Goal: Task Accomplishment & Management: Manage account settings

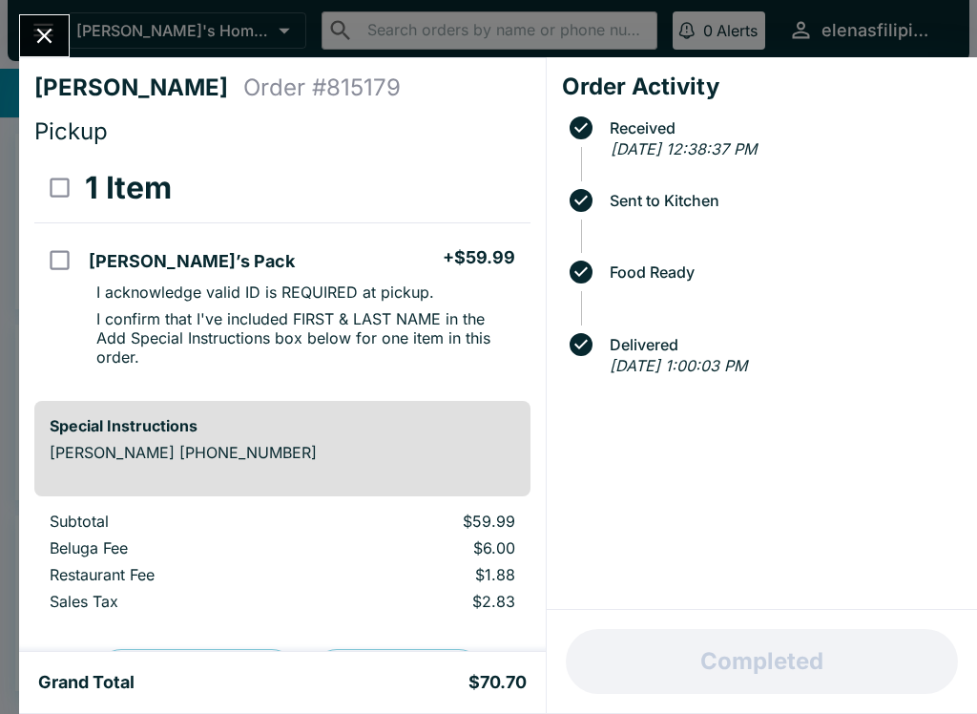
scroll to position [94, 0]
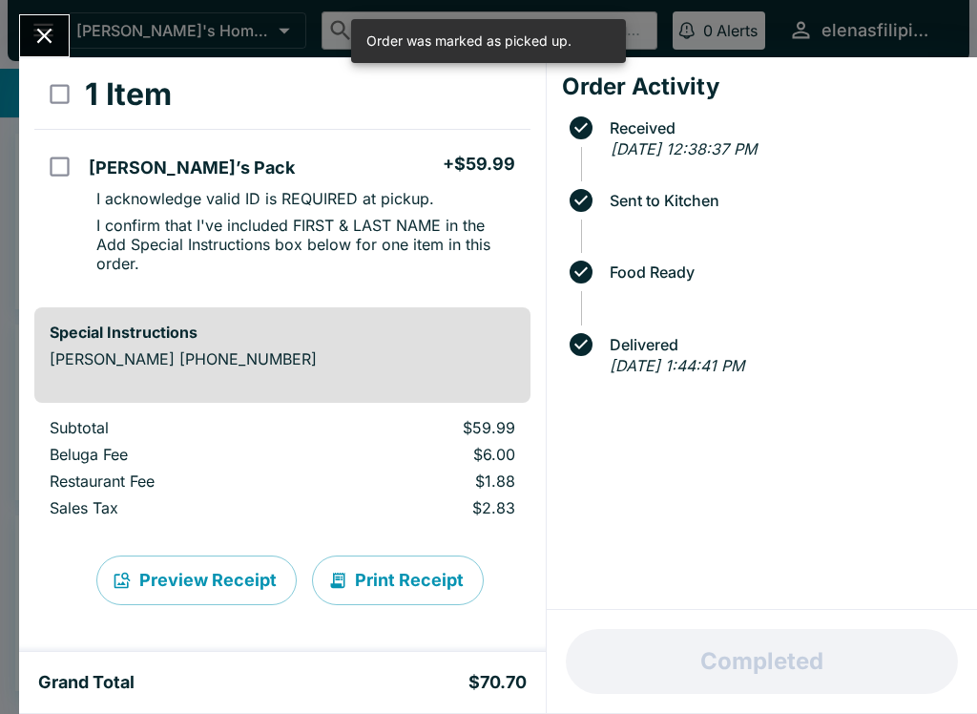
click at [34, 34] on icon "Close" at bounding box center [44, 36] width 26 height 26
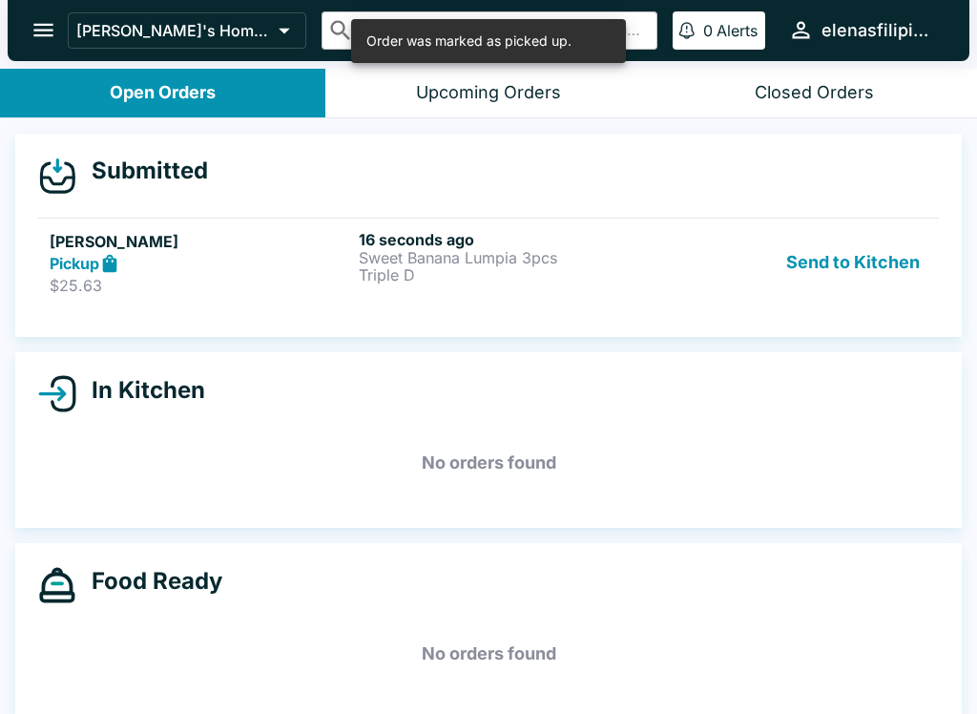
click at [85, 268] on strong "Pickup" at bounding box center [75, 263] width 50 height 19
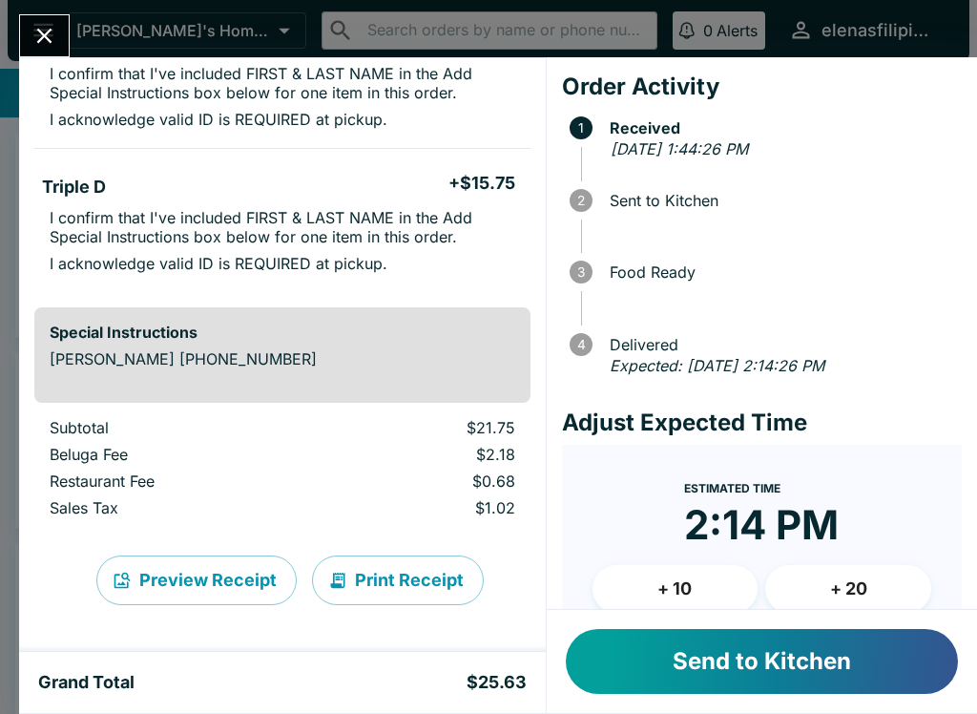
scroll to position [219, 0]
click at [693, 633] on button "Send to Kitchen" at bounding box center [762, 661] width 392 height 65
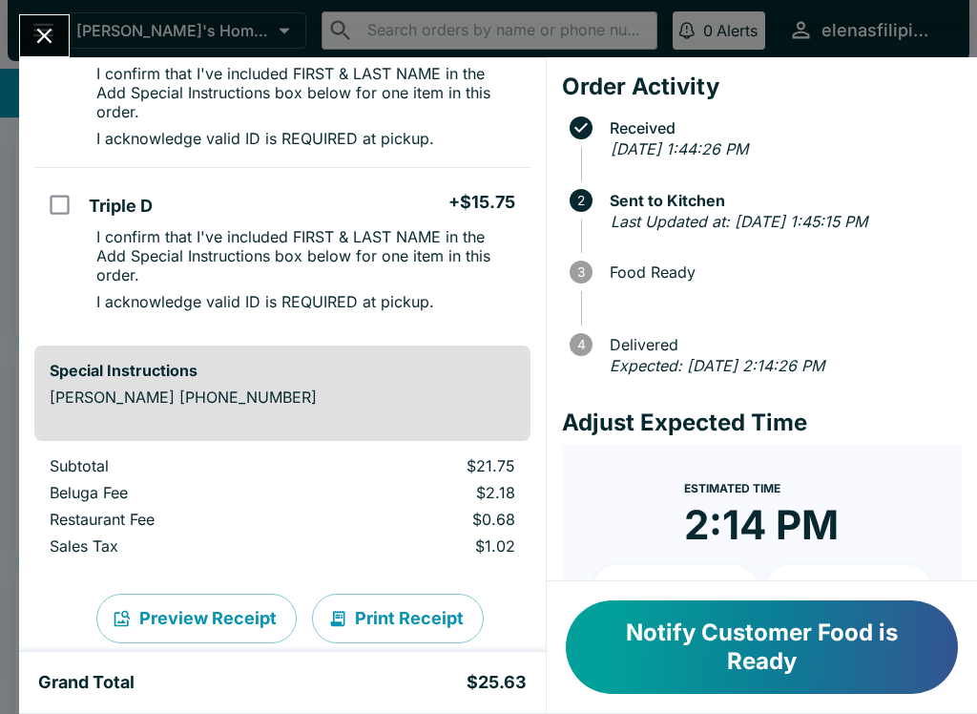
click at [46, 37] on icon "Close" at bounding box center [44, 36] width 15 height 15
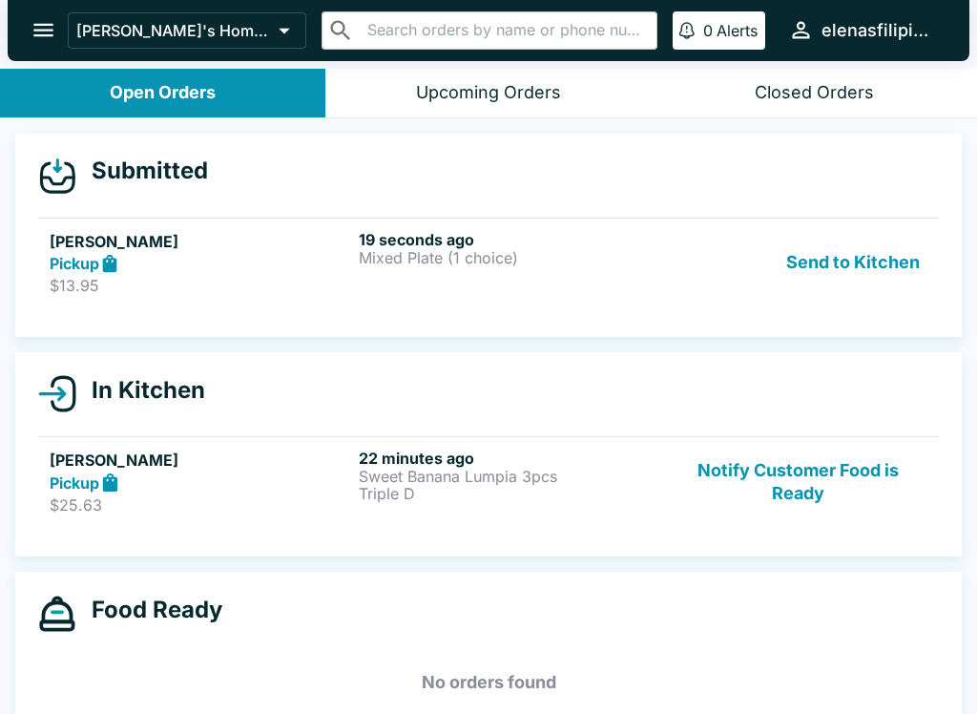
click at [102, 323] on div "Submitted [PERSON_NAME] Pickup $13.95 19 seconds ago Mixed Plate (1 choice) Sen…" at bounding box center [488, 236] width 947 height 204
click at [100, 296] on link "[PERSON_NAME] Pickup $13.95 19 seconds ago Mixed Plate (1 choice) Send to Kitch…" at bounding box center [488, 263] width 901 height 90
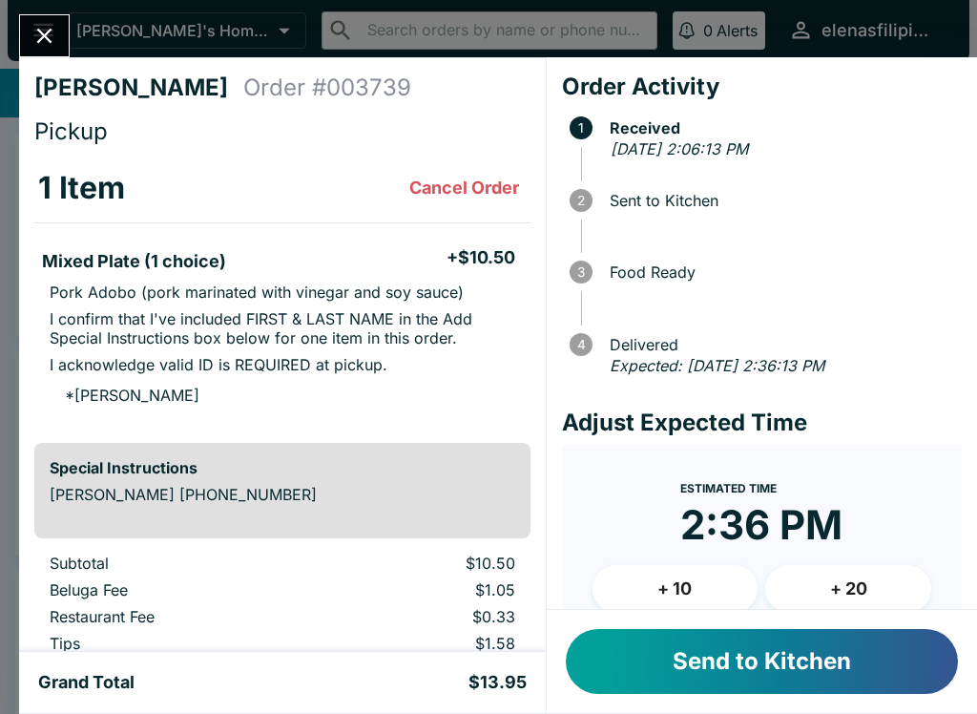
click at [669, 652] on button "Send to Kitchen" at bounding box center [762, 661] width 392 height 65
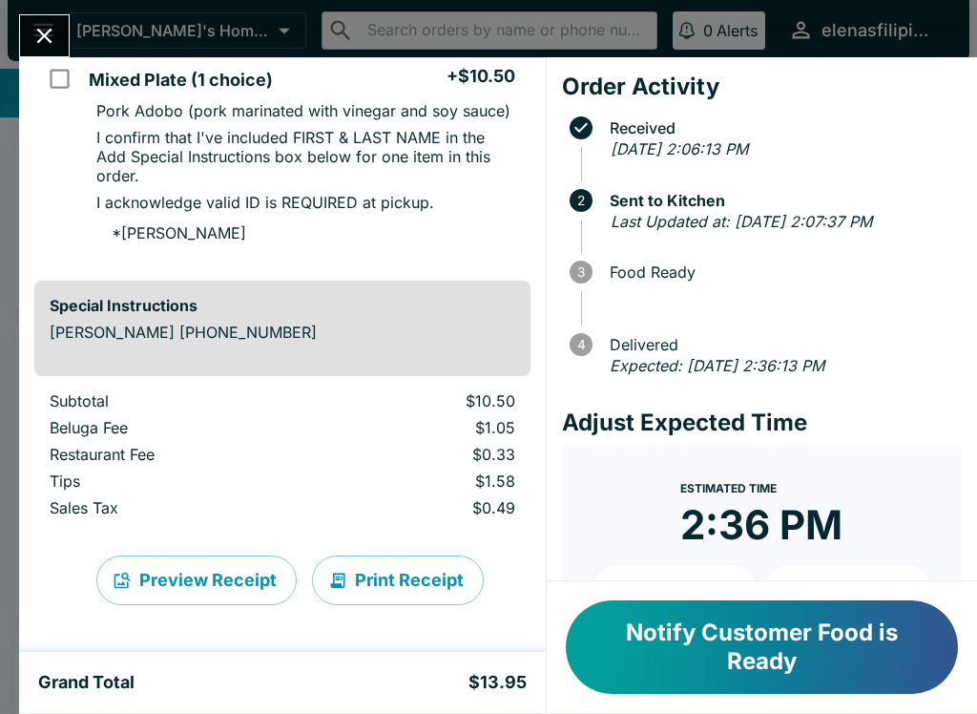
scroll to position [181, 0]
click at [778, 628] on button "Notify Customer Food is Ready" at bounding box center [762, 647] width 392 height 94
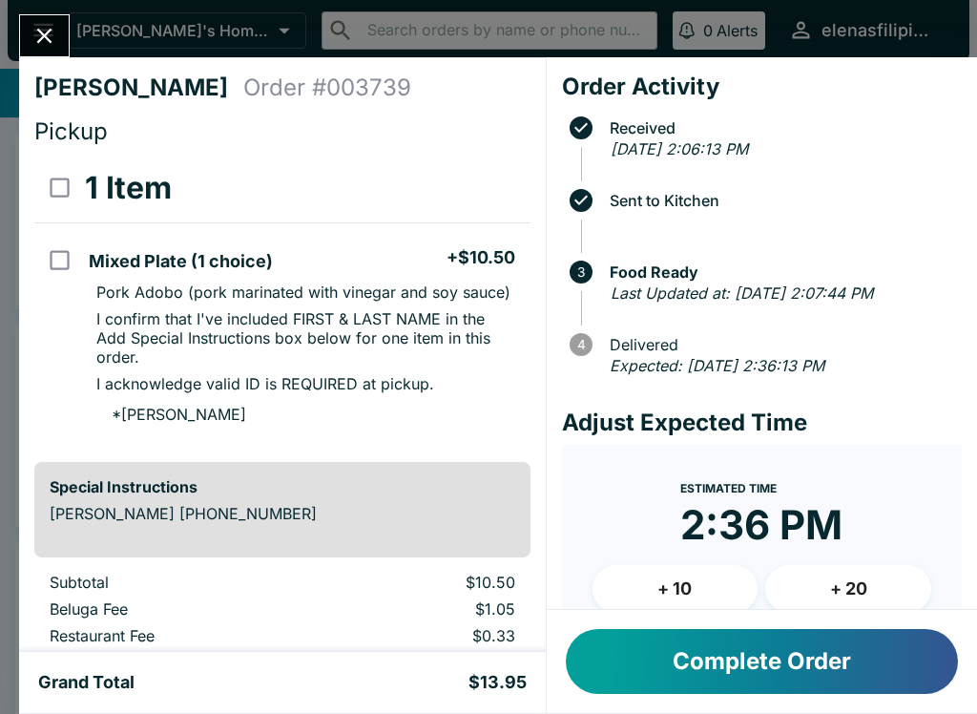
scroll to position [0, 0]
click at [49, 15] on button "Close" at bounding box center [44, 35] width 49 height 41
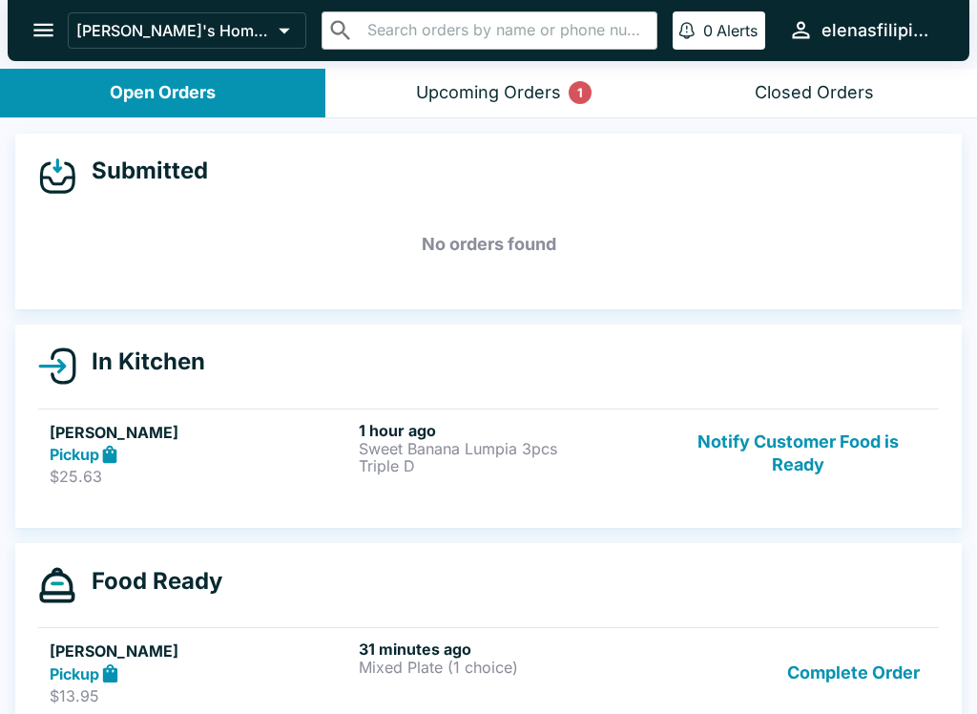
click at [85, 362] on h4 "In Kitchen" at bounding box center [140, 361] width 129 height 29
click at [112, 343] on div "In Kitchen [PERSON_NAME] Pickup $25.63 1 hour ago Sweet Banana Lumpia 3pcs Trip…" at bounding box center [488, 426] width 947 height 204
click at [91, 446] on strong "Pickup" at bounding box center [75, 454] width 50 height 19
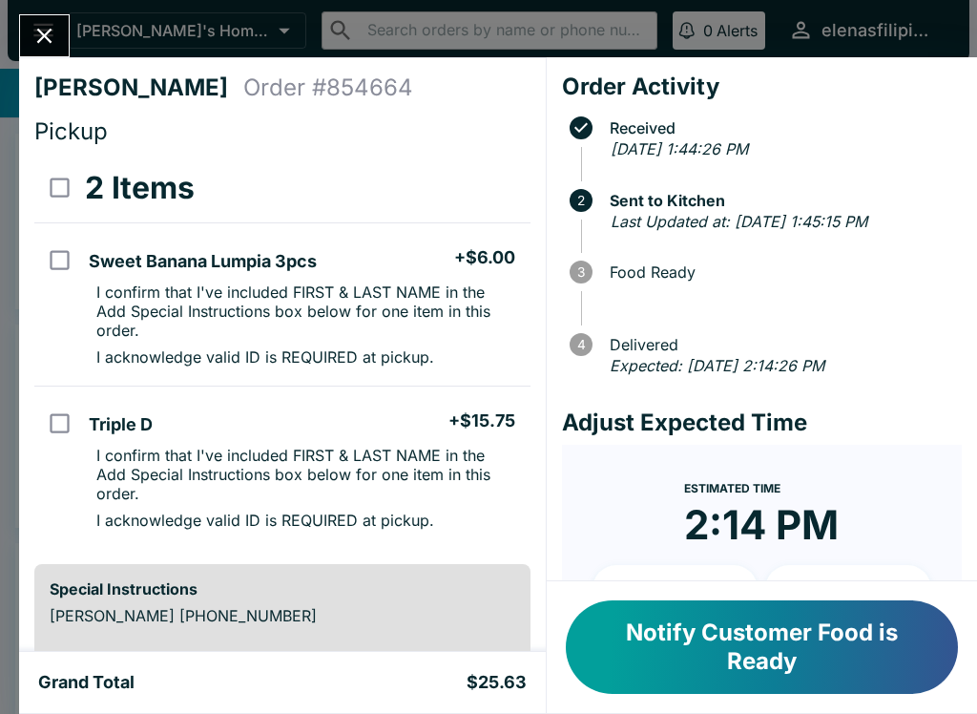
scroll to position [-1, 0]
click at [40, 39] on icon "Close" at bounding box center [44, 36] width 15 height 15
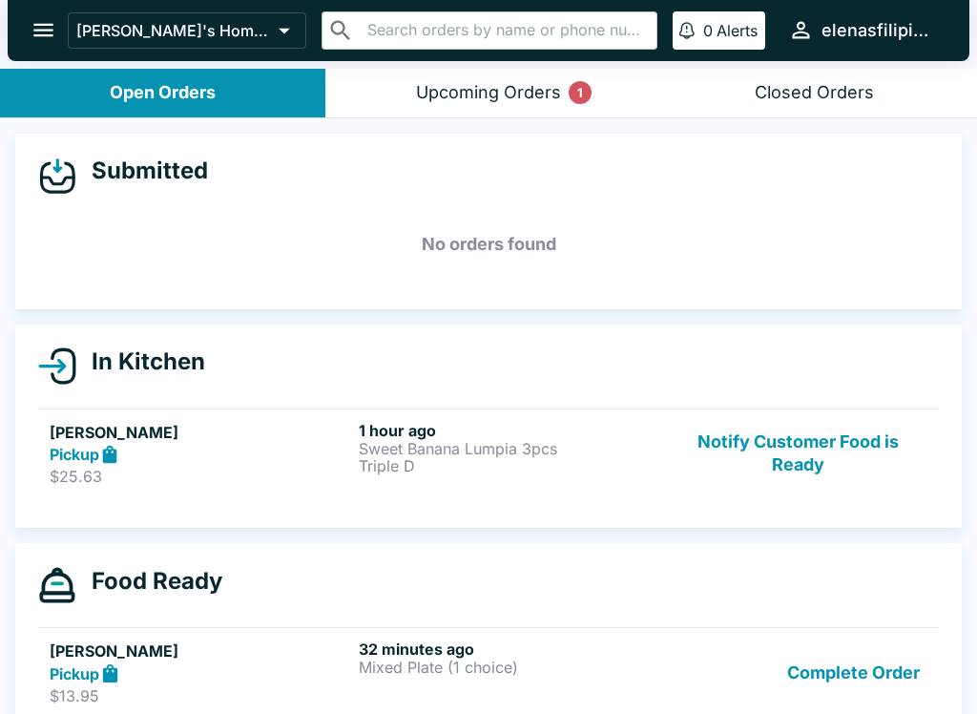
click at [488, 83] on div "Upcoming Orders 1" at bounding box center [488, 93] width 145 height 22
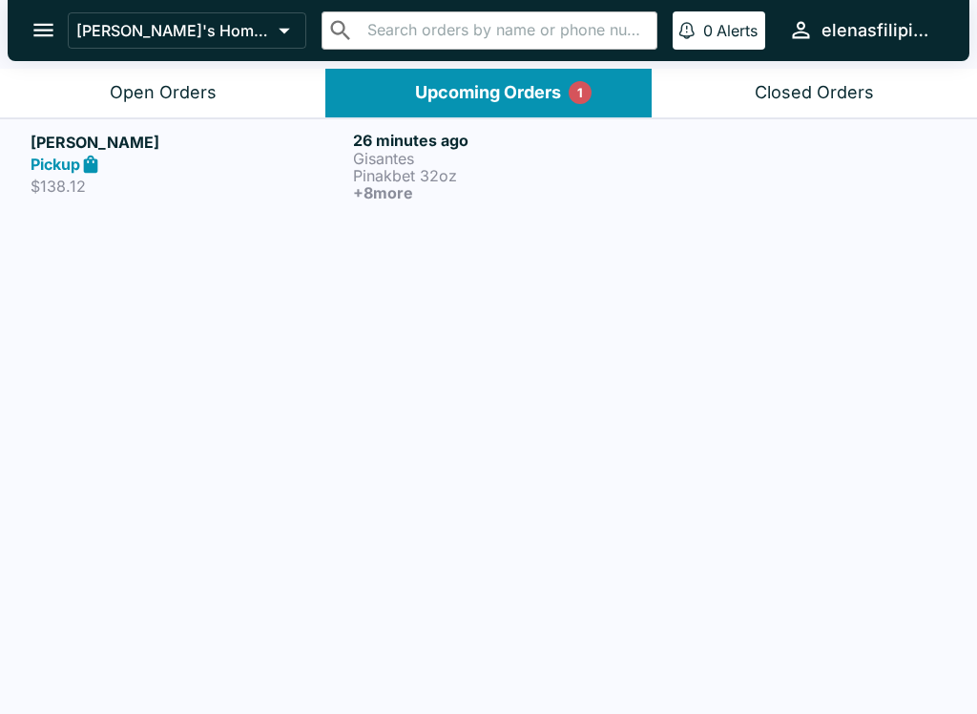
click at [50, 175] on div "[PERSON_NAME] Pickup $138.12" at bounding box center [188, 166] width 315 height 71
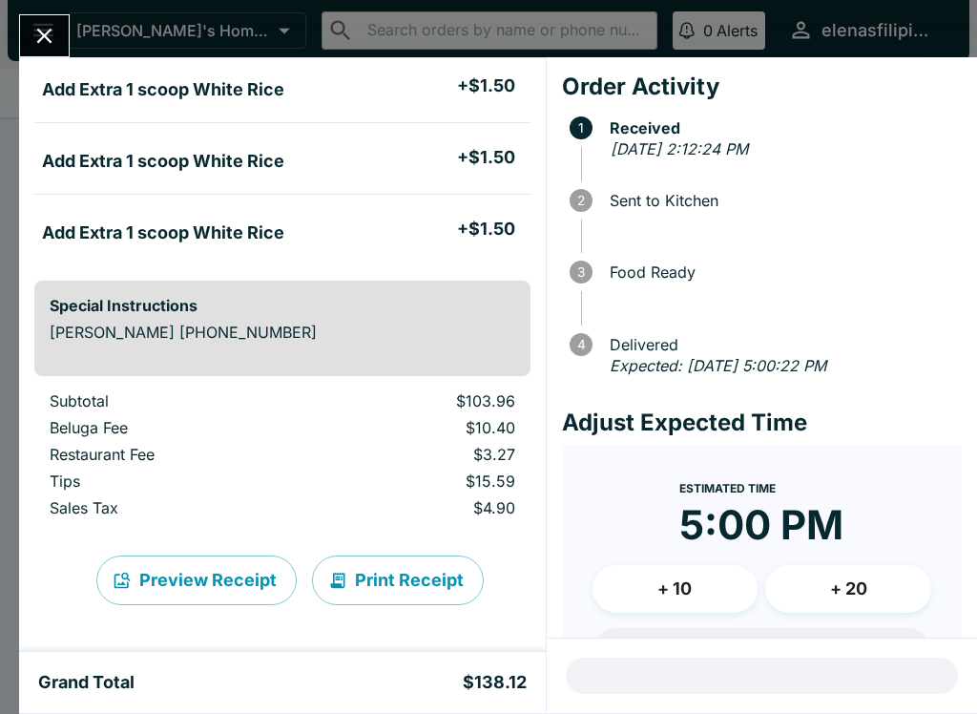
scroll to position [1295, 0]
